Goal: Information Seeking & Learning: Learn about a topic

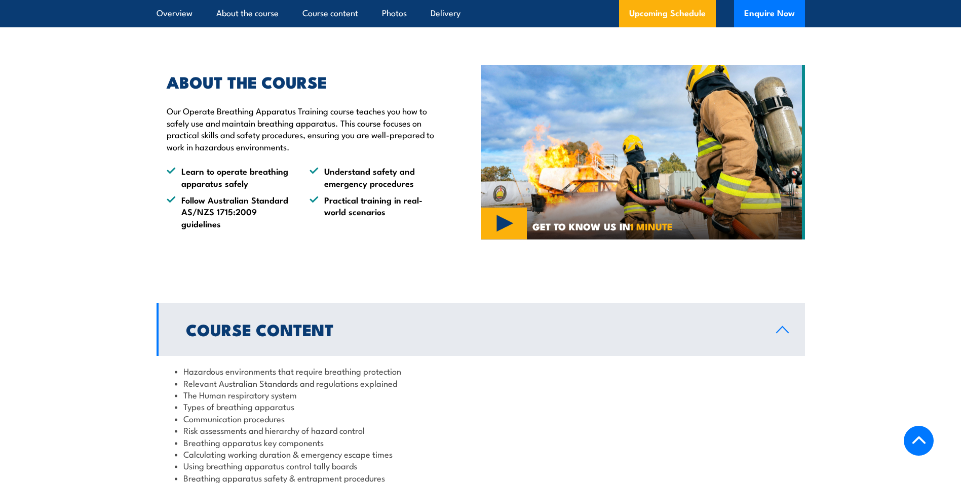
scroll to position [861, 0]
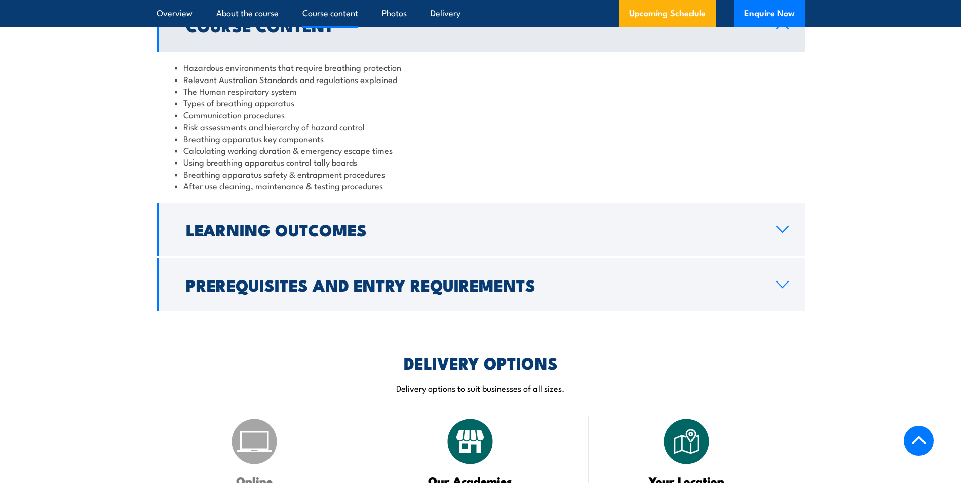
click at [345, 217] on link "Learning Outcomes" at bounding box center [481, 229] width 649 height 53
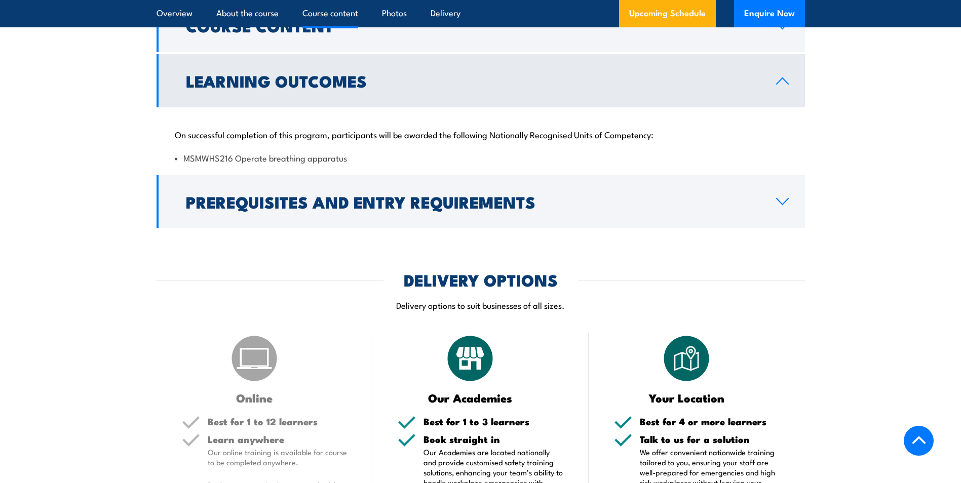
click at [345, 209] on h2 "Prerequisites and Entry Requirements" at bounding box center [473, 202] width 574 height 14
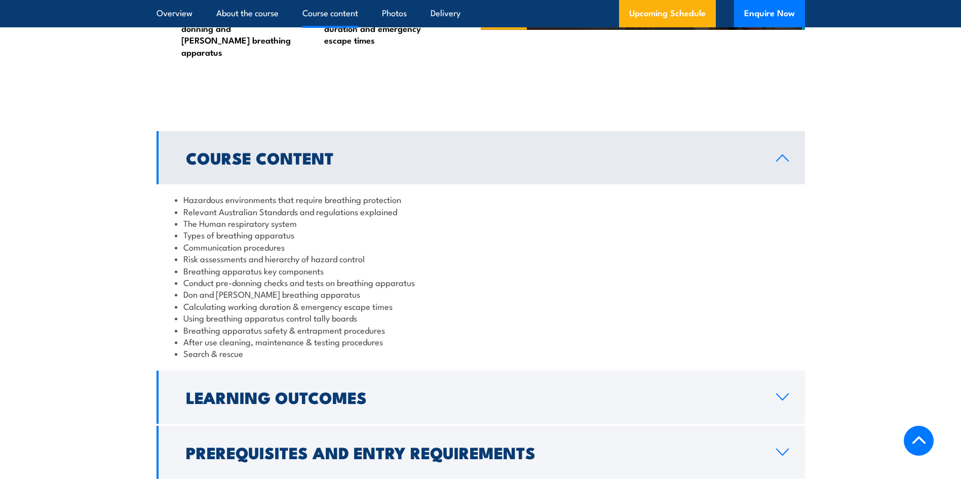
scroll to position [1064, 0]
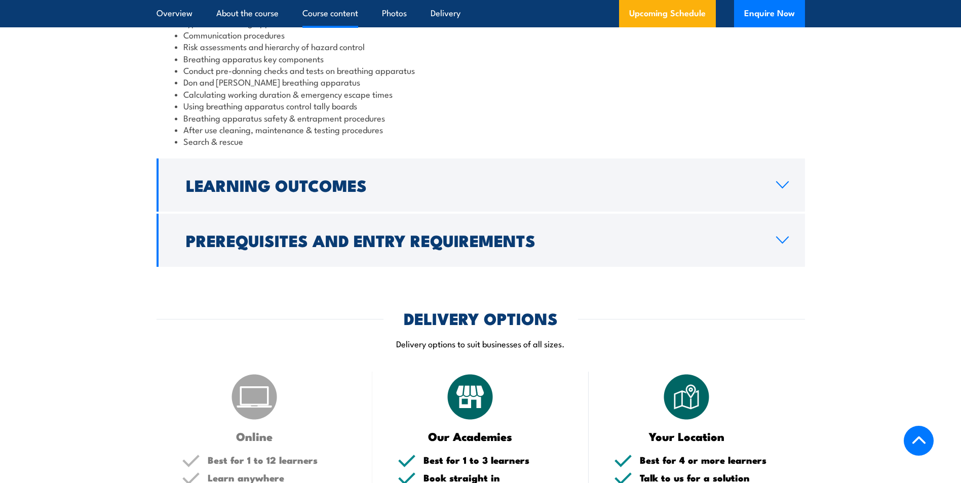
click at [293, 201] on div "Course Content Hazardous environments that require breathing protection Relevan…" at bounding box center [481, 93] width 649 height 348
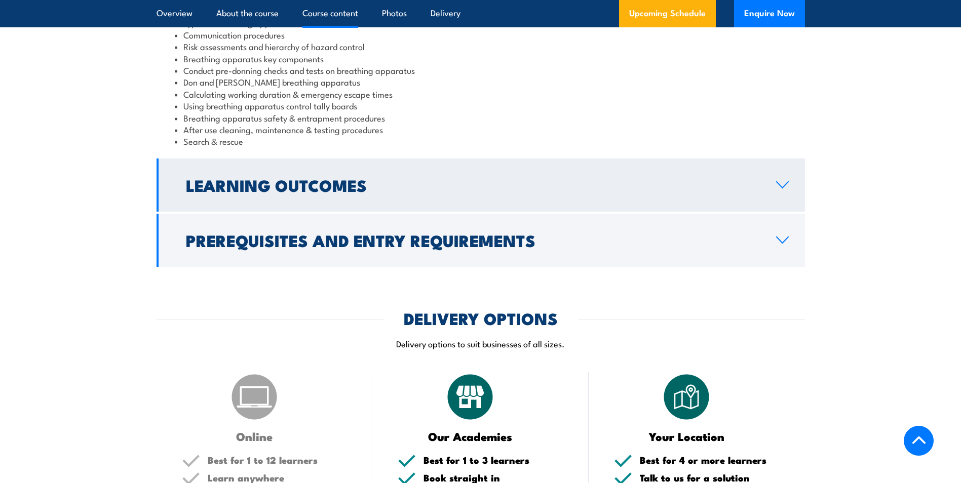
click at [297, 183] on h2 "Learning Outcomes" at bounding box center [473, 185] width 574 height 14
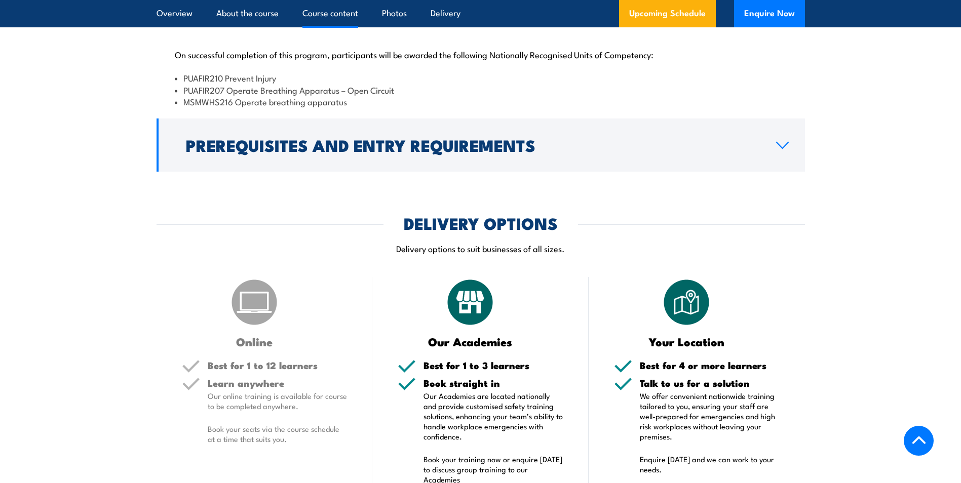
scroll to position [1033, 0]
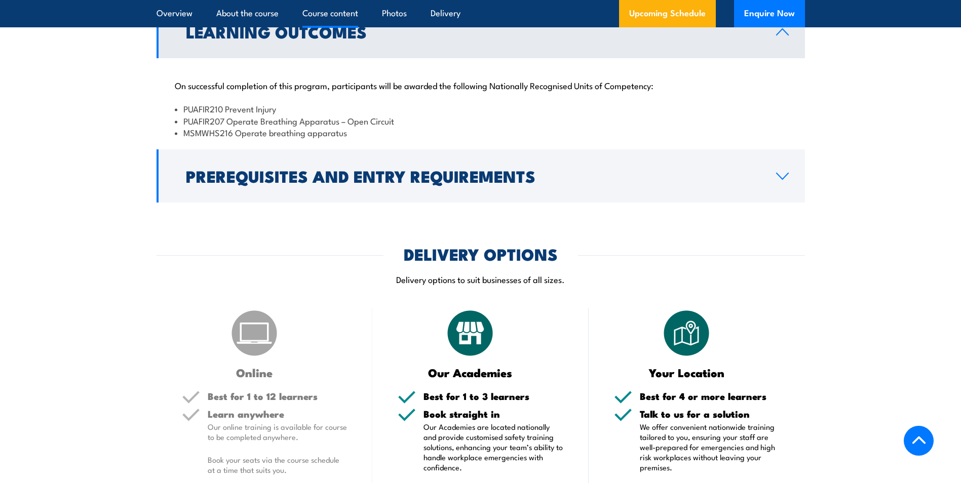
click at [297, 183] on link "Prerequisites and Entry Requirements" at bounding box center [481, 175] width 649 height 53
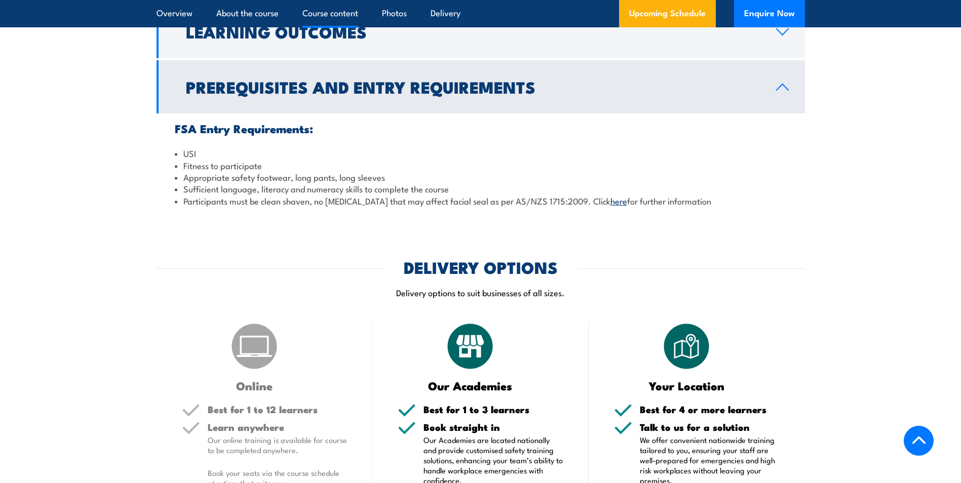
click at [313, 91] on link "Prerequisites and Entry Requirements" at bounding box center [481, 86] width 649 height 53
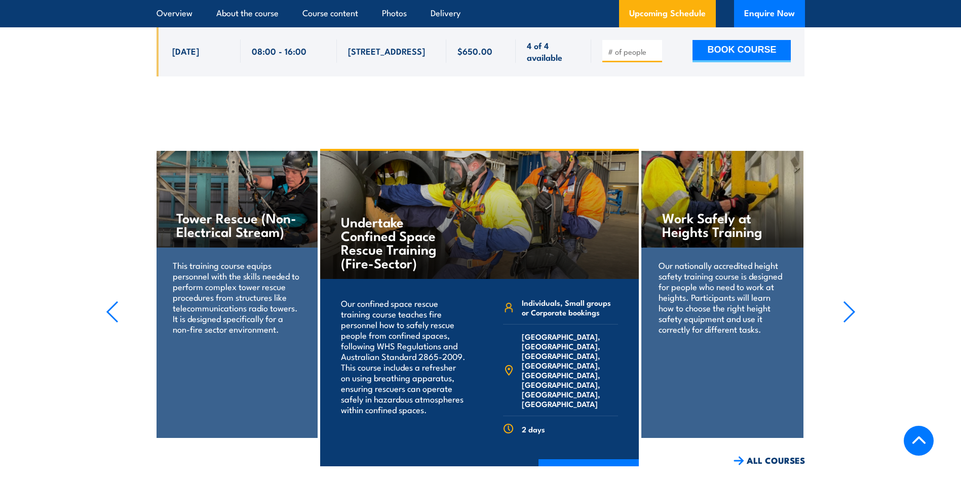
scroll to position [1894, 0]
